Goal: Information Seeking & Learning: Find specific fact

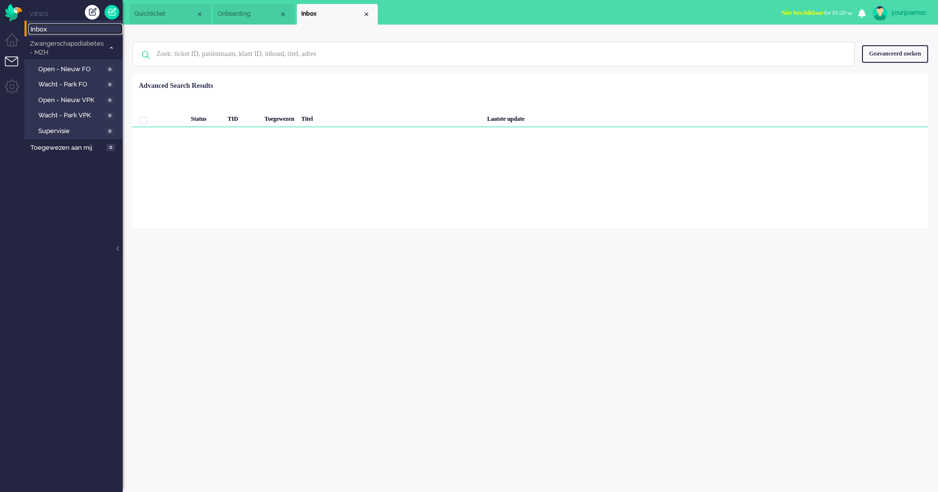
click at [32, 29] on span "Inbox" at bounding box center [76, 29] width 92 height 9
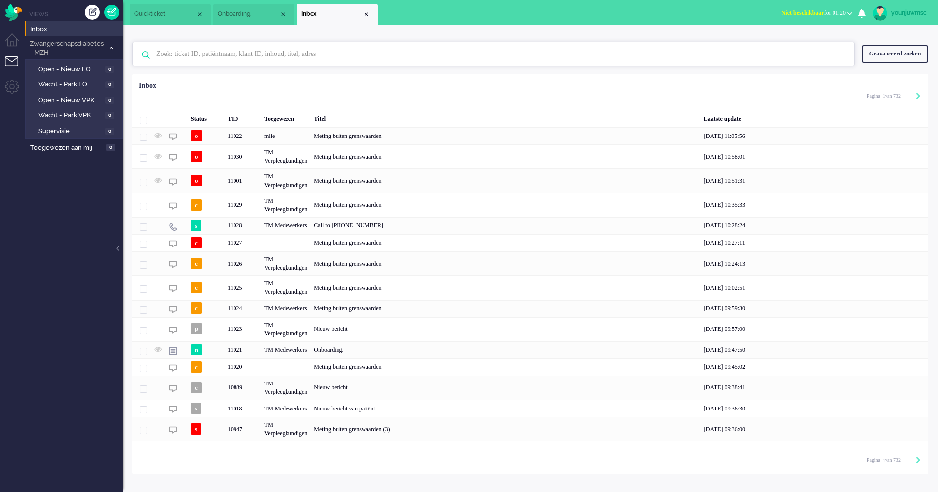
click at [287, 64] on input "text" at bounding box center [495, 54] width 692 height 24
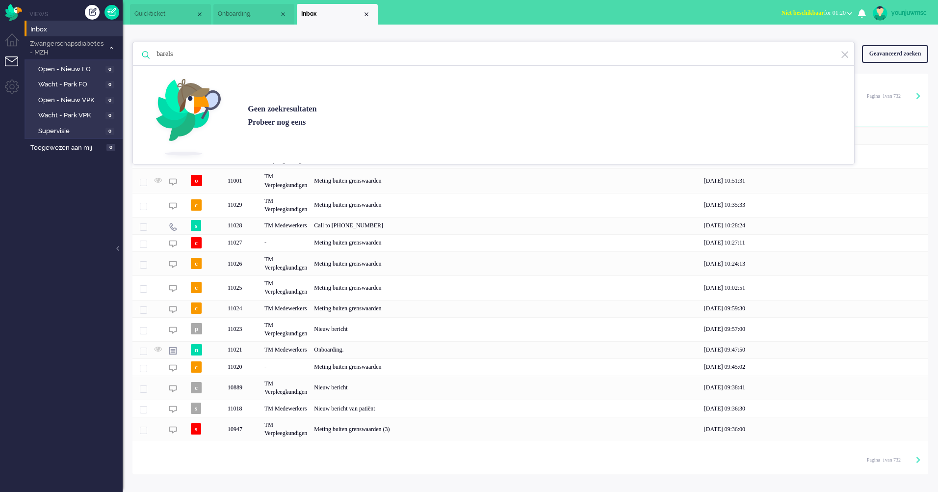
type input "barels"
click at [844, 53] on img at bounding box center [845, 54] width 9 height 9
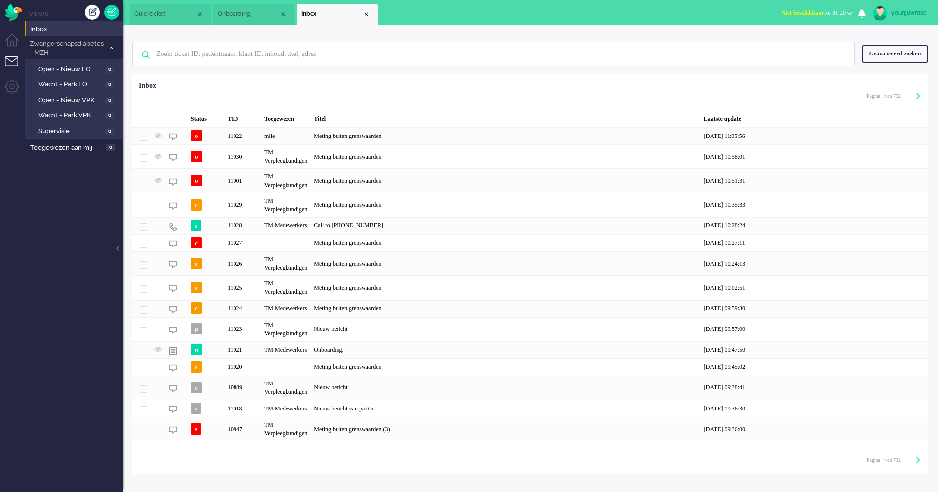
click at [886, 54] on div "Geavanceerd zoeken" at bounding box center [895, 53] width 66 height 17
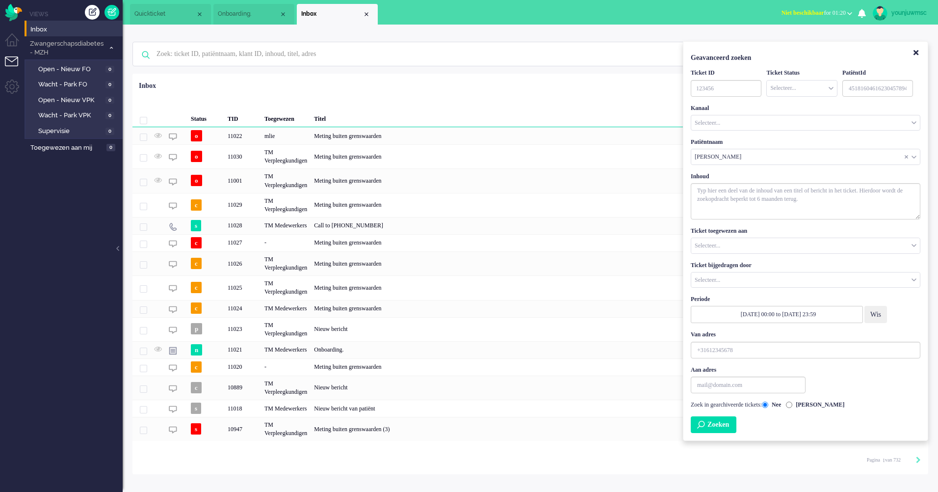
click at [711, 421] on button "Zoeken" at bounding box center [714, 424] width 46 height 17
click at [709, 428] on button "Zoeken" at bounding box center [714, 424] width 46 height 17
click at [703, 422] on button "Zoeken" at bounding box center [714, 424] width 46 height 17
click at [447, 98] on div "Geselecteerd 0 Set Status: open pending holding solved Verwijder Selecteer... U…" at bounding box center [530, 97] width 796 height 19
click at [511, 89] on div "Status TID Toegewezen Titel Laatste update o 11022 mlie Meting buiten grenswaar…" at bounding box center [530, 259] width 796 height 364
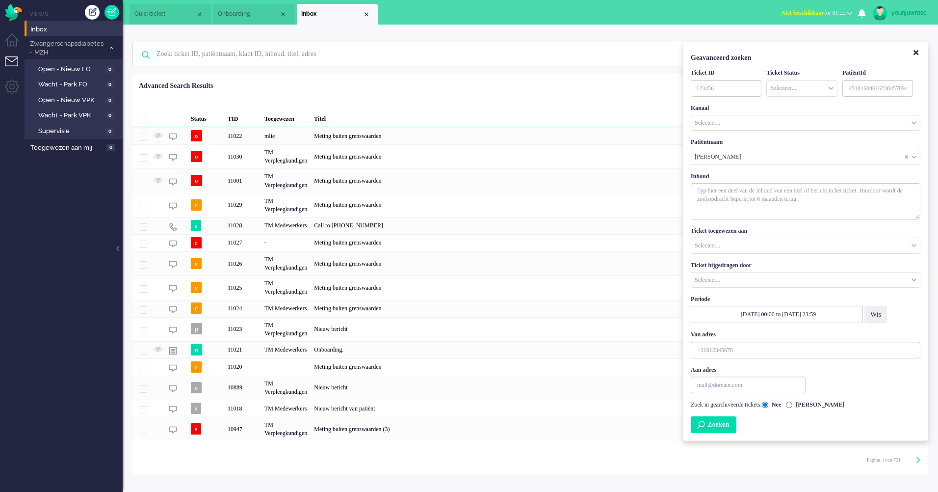
click at [918, 56] on icon "Close" at bounding box center [916, 52] width 5 height 7
